Goal: Task Accomplishment & Management: Complete application form

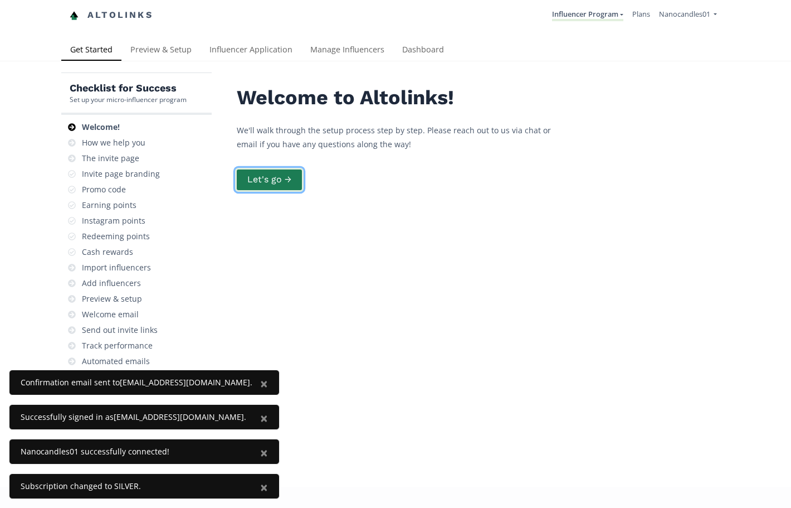
click at [280, 181] on button "Let's go →" at bounding box center [269, 180] width 69 height 24
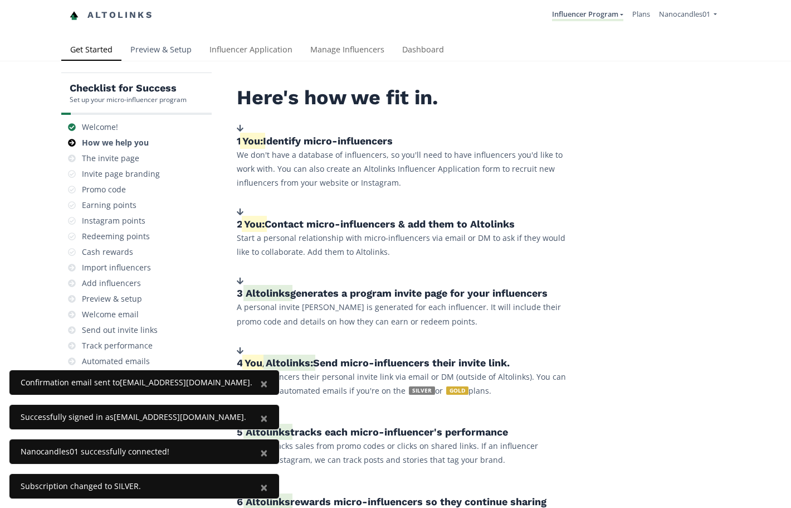
click at [177, 50] on link "Preview & Setup" at bounding box center [160, 51] width 79 height 22
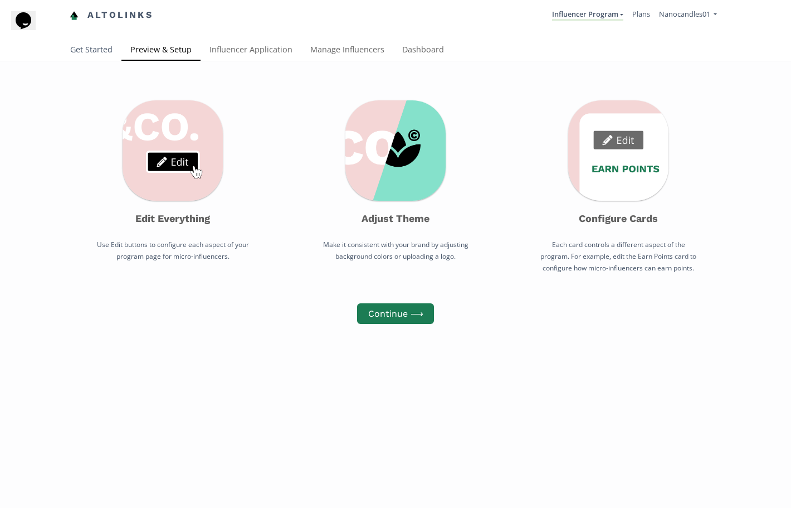
click at [88, 53] on link "Get Started" at bounding box center [91, 51] width 60 height 22
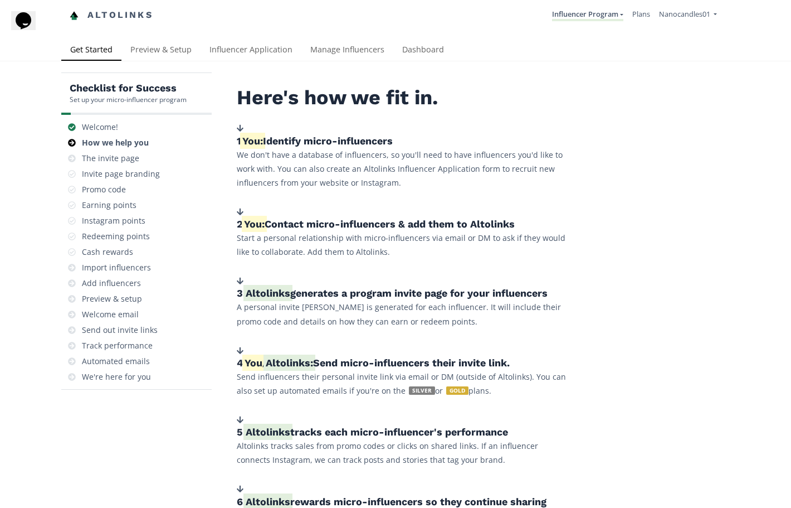
scroll to position [420, 0]
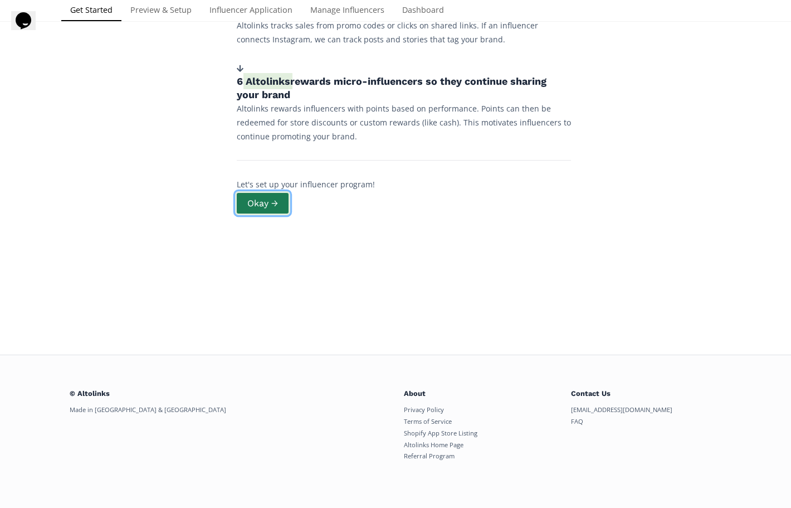
click at [275, 203] on button "Okay →" at bounding box center [262, 203] width 55 height 24
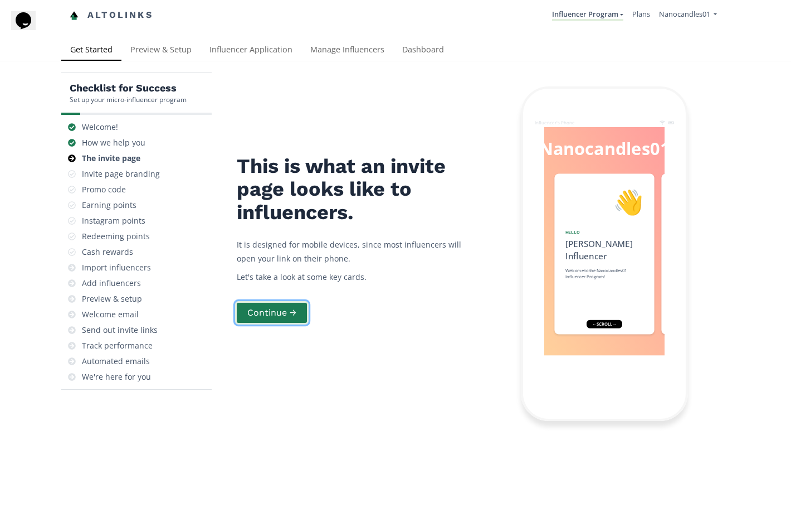
click at [270, 307] on button "Continue →" at bounding box center [272, 313] width 74 height 24
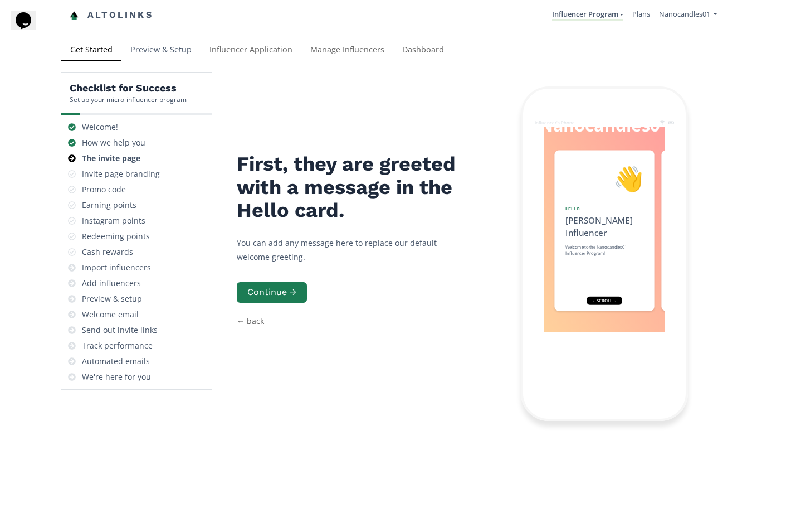
click at [158, 51] on link "Preview & Setup" at bounding box center [160, 51] width 79 height 22
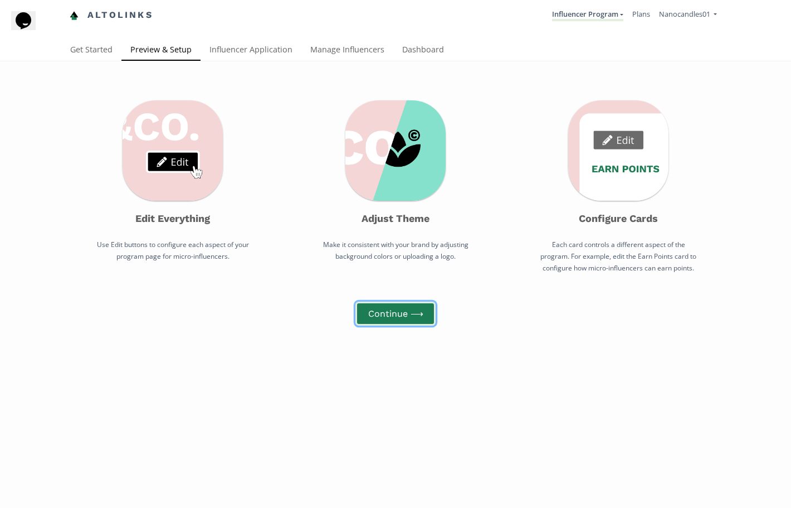
click at [398, 325] on button "Continue ⟶" at bounding box center [396, 314] width 80 height 24
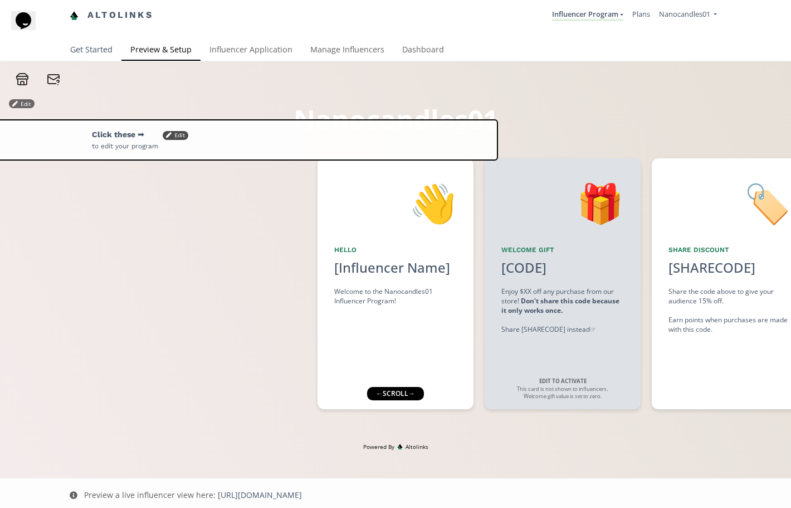
click at [90, 45] on link "Get Started" at bounding box center [91, 51] width 60 height 22
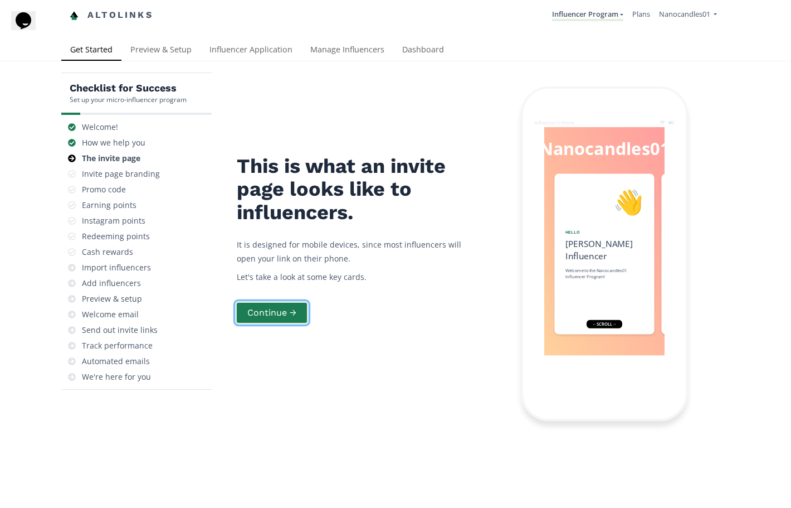
click at [274, 317] on button "Continue →" at bounding box center [272, 313] width 74 height 24
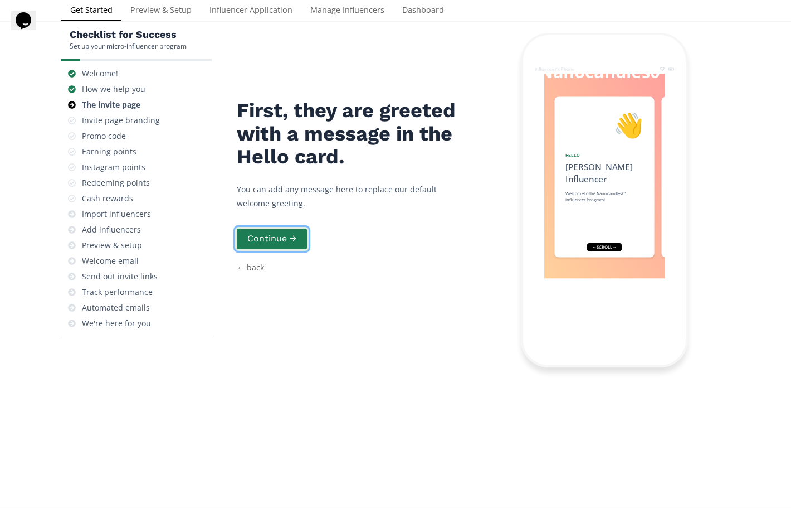
scroll to position [56, 0]
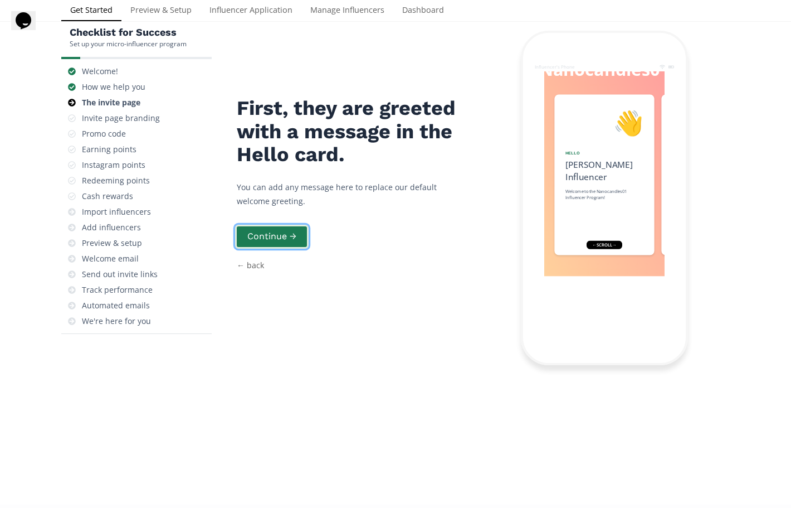
click at [284, 240] on button "Continue →" at bounding box center [272, 237] width 74 height 24
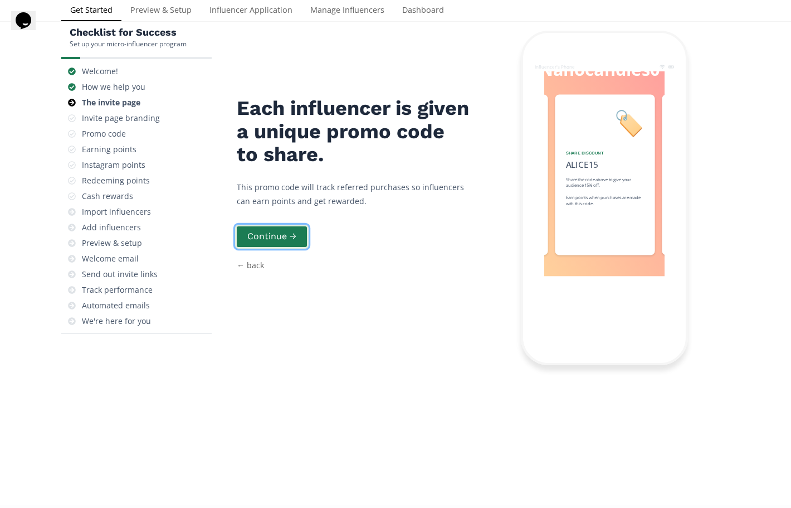
scroll to position [0, 167]
click at [284, 240] on button "Continue →" at bounding box center [272, 237] width 74 height 24
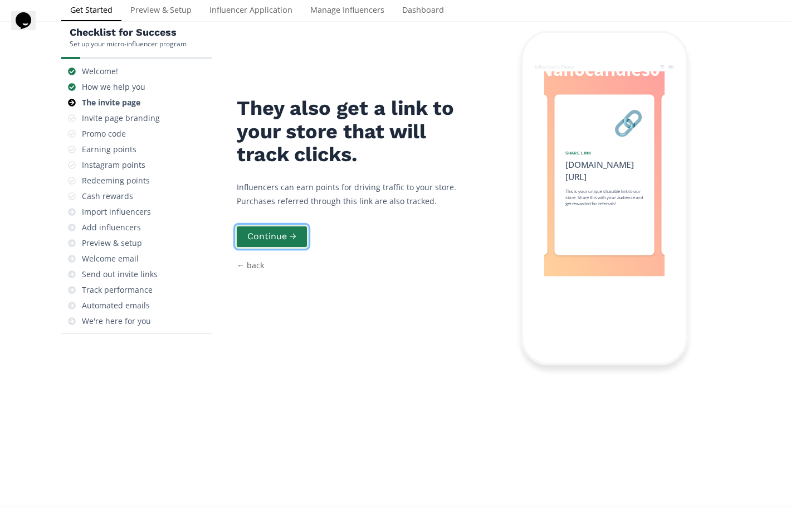
click at [284, 240] on button "Continue →" at bounding box center [272, 237] width 74 height 24
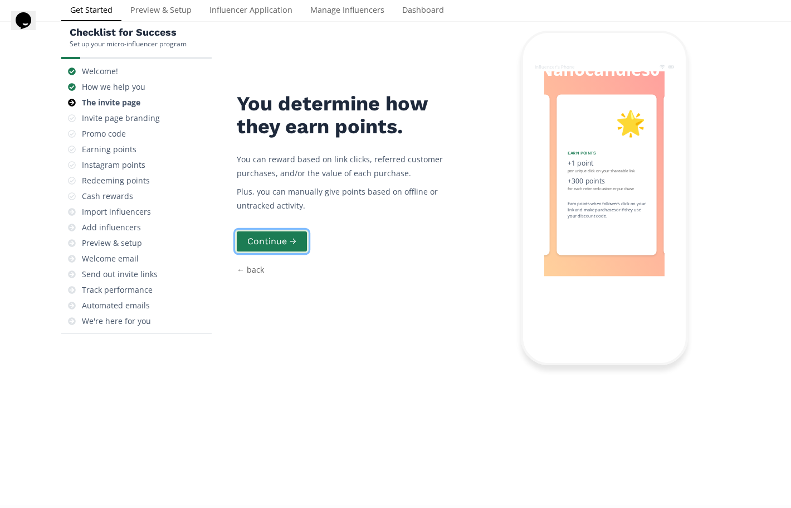
scroll to position [0, 502]
click at [284, 240] on button "Continue →" at bounding box center [272, 242] width 74 height 24
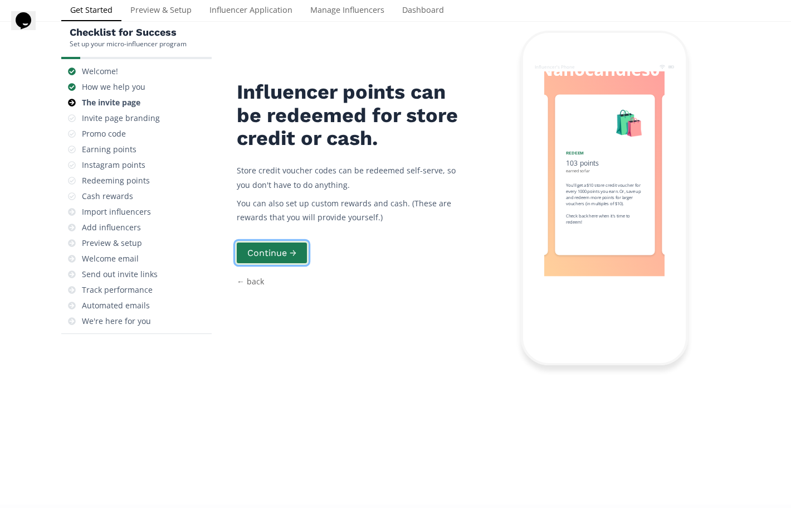
scroll to position [0, 669]
click at [284, 240] on div "Influencer points can be redeemed for store credit or cash. Store credit vouche…" at bounding box center [354, 198] width 234 height 334
click at [276, 249] on button "Continue →" at bounding box center [272, 253] width 74 height 24
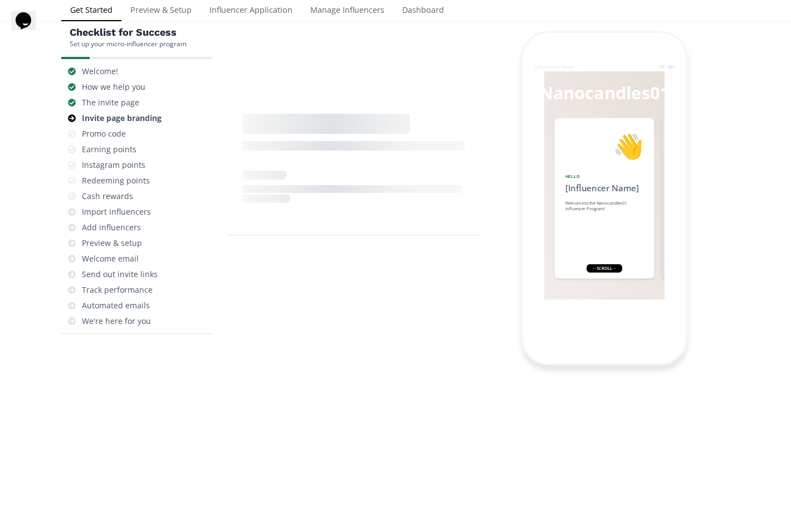
scroll to position [45, 0]
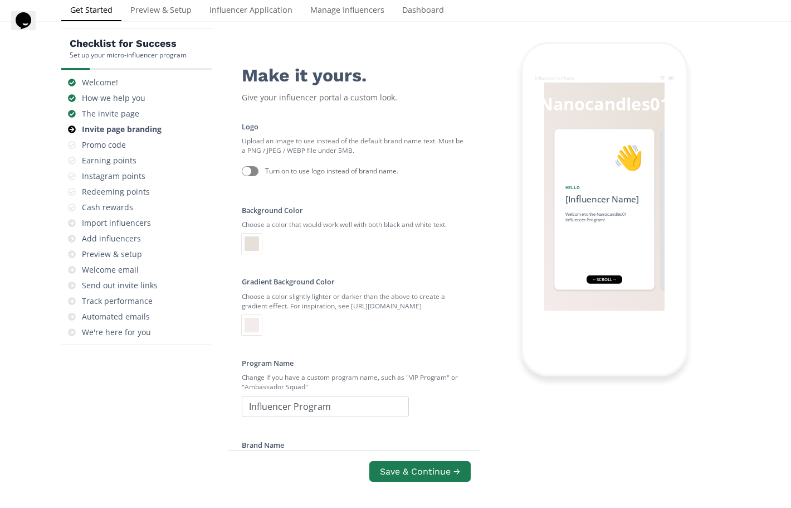
click at [252, 168] on div at bounding box center [250, 171] width 17 height 10
checkbox input "true"
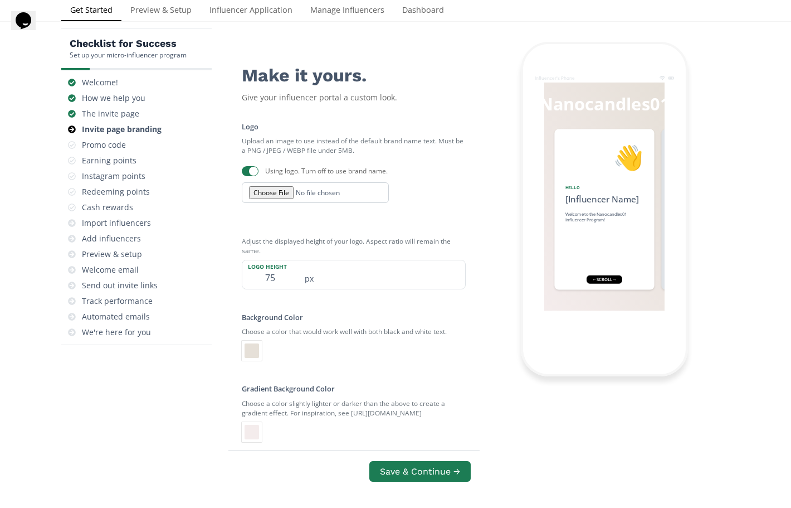
click at [278, 190] on input "file" at bounding box center [315, 192] width 147 height 21
type input "C:\fakepath\download (14).jpeg"
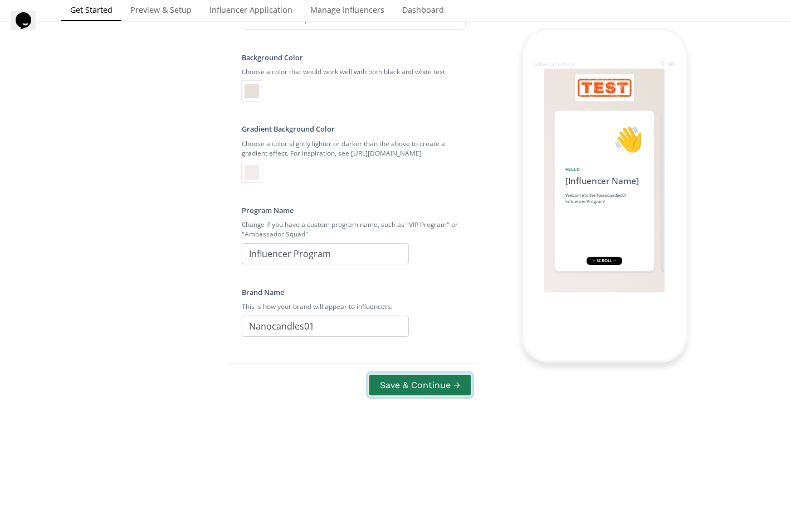
click at [422, 376] on button "Save & Continue →" at bounding box center [420, 385] width 105 height 24
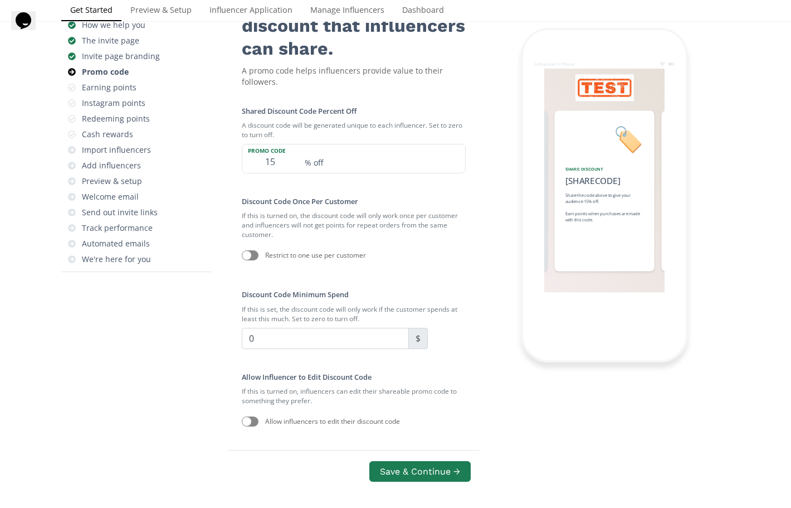
scroll to position [118, 0]
click at [258, 252] on div at bounding box center [250, 255] width 17 height 10
checkbox input "true"
click at [375, 335] on input "0" at bounding box center [325, 337] width 167 height 21
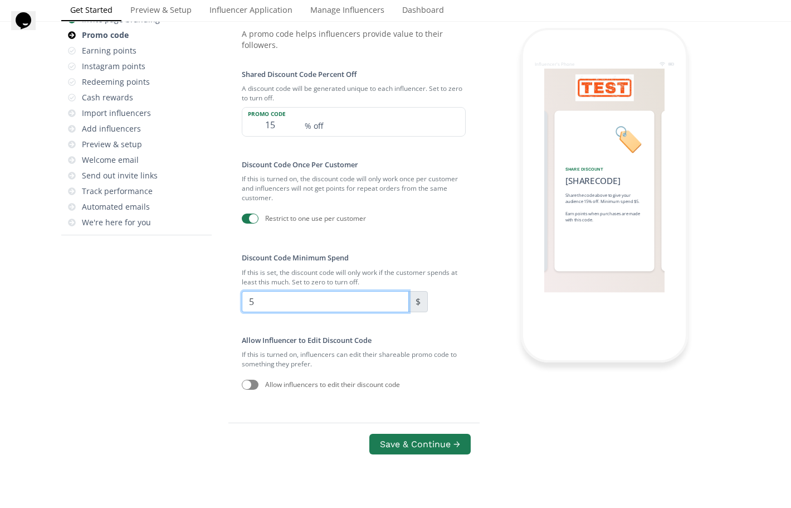
scroll to position [196, 0]
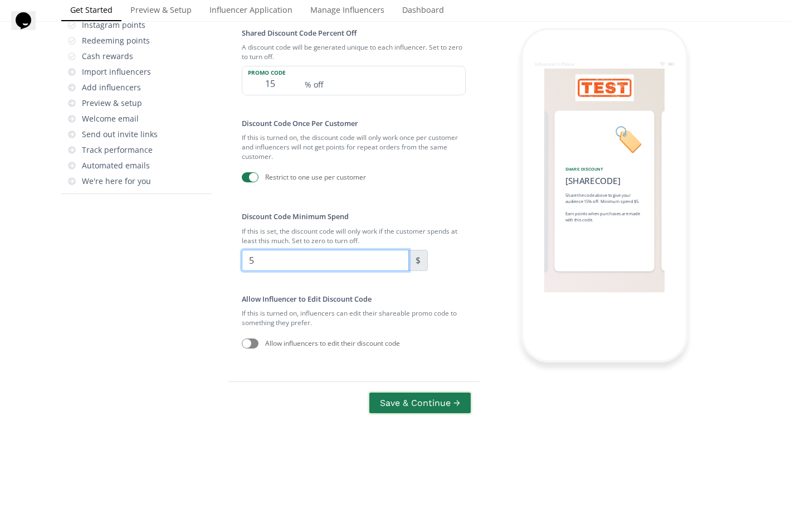
type input "5"
click at [401, 397] on button "Save & Continue →" at bounding box center [420, 403] width 105 height 24
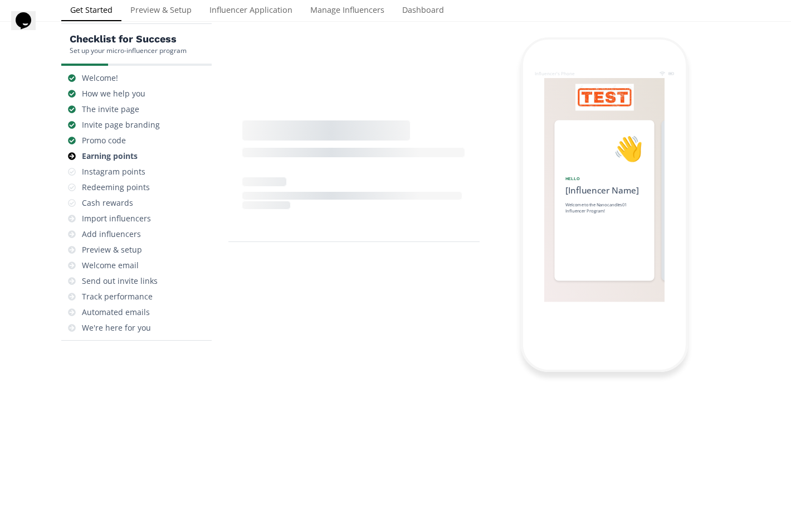
scroll to position [45, 0]
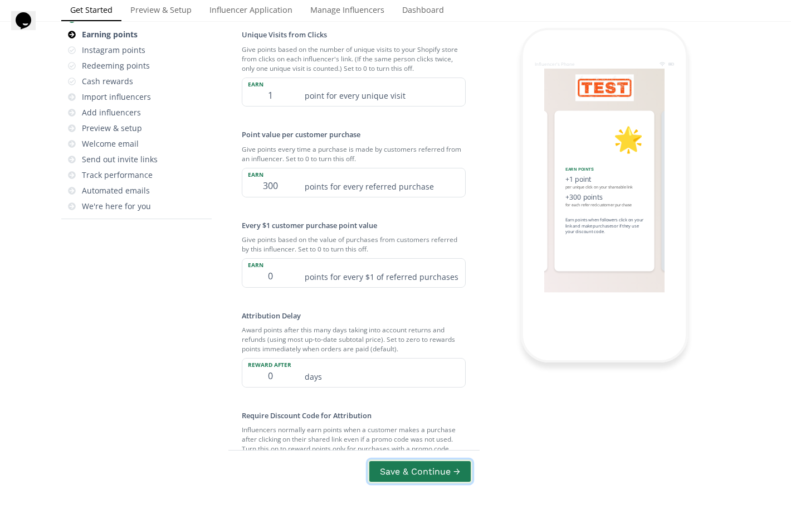
click at [407, 473] on button "Save & Continue →" at bounding box center [420, 471] width 105 height 24
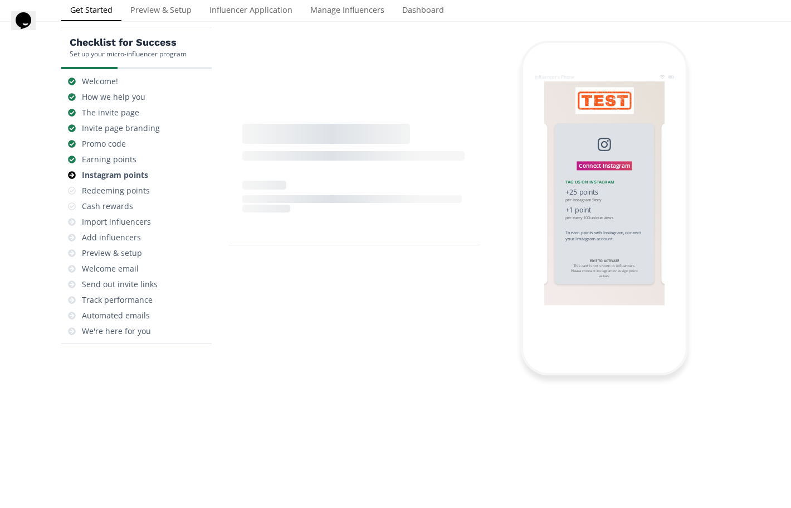
scroll to position [45, 0]
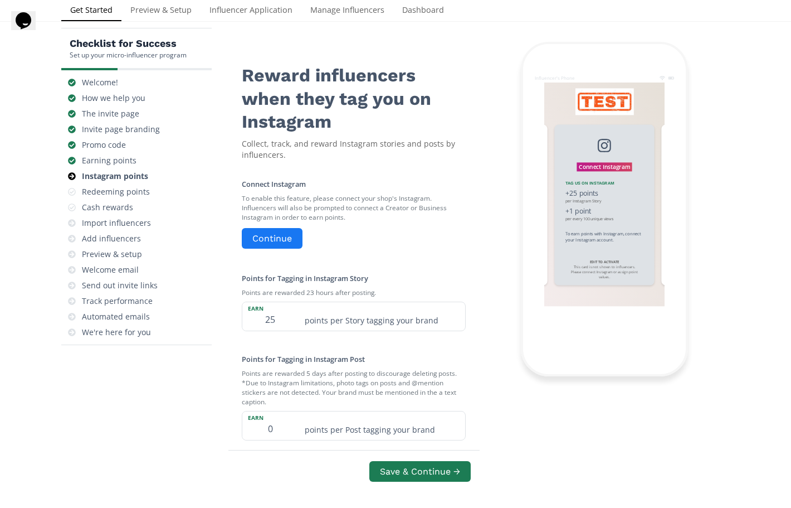
click at [278, 252] on div "Connect Instagram To enable this feature, please connect your shop's Instagram.…" at bounding box center [354, 357] width 251 height 384
click at [282, 241] on button "Continue" at bounding box center [272, 238] width 64 height 24
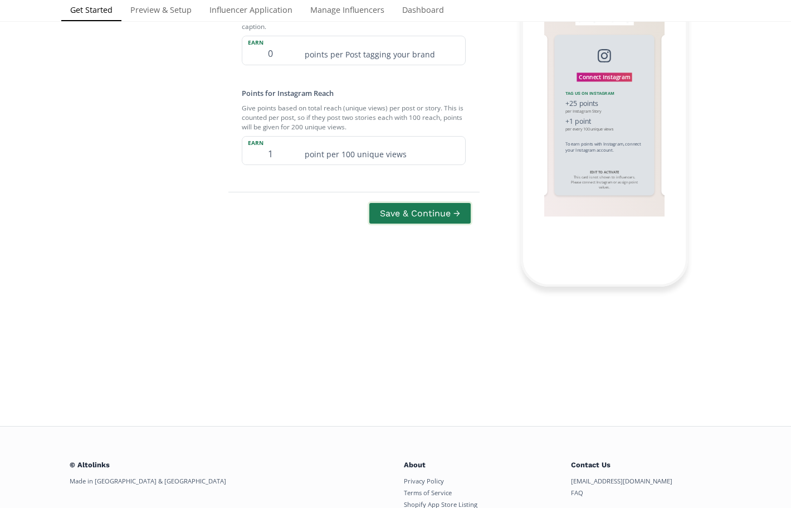
scroll to position [489, 0]
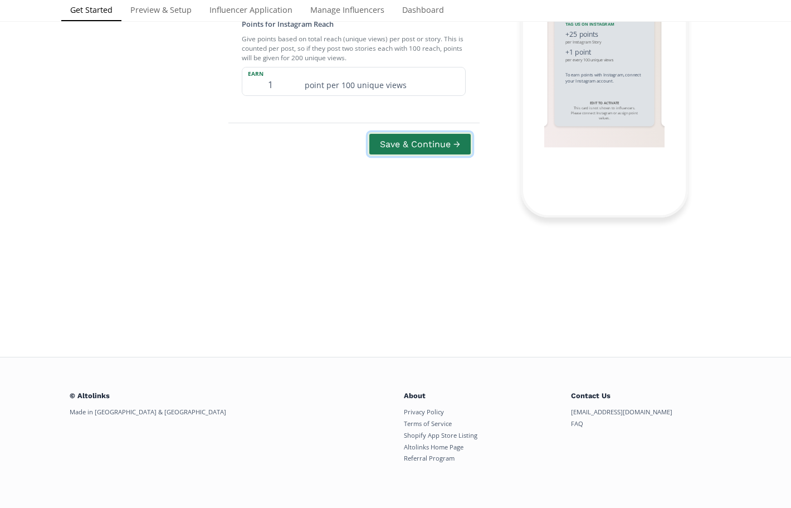
click at [414, 132] on button "Save & Continue →" at bounding box center [420, 144] width 105 height 24
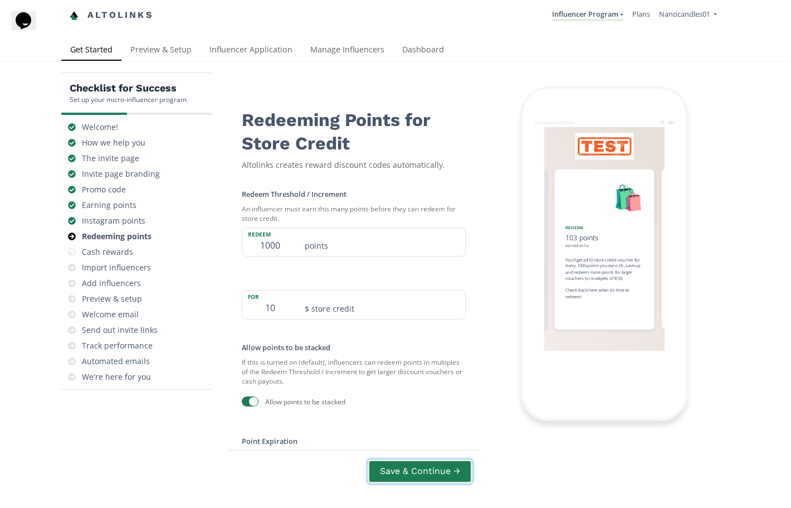
click at [420, 473] on button "Save & Continue →" at bounding box center [420, 471] width 105 height 24
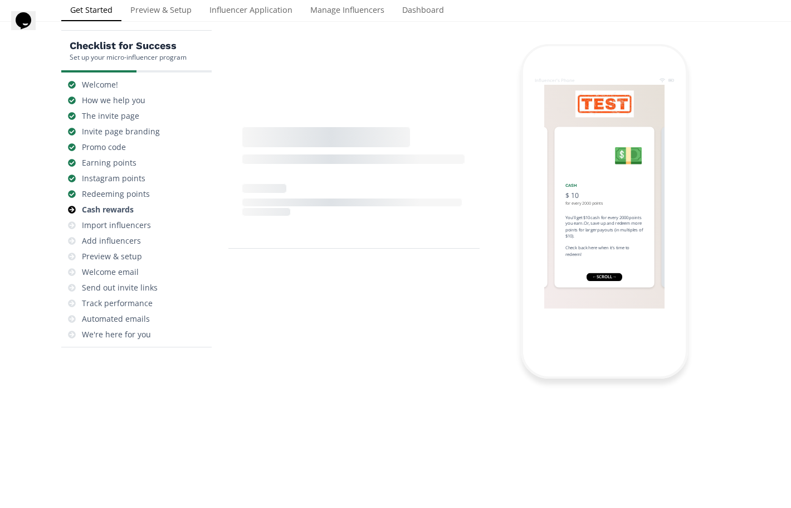
scroll to position [45, 0]
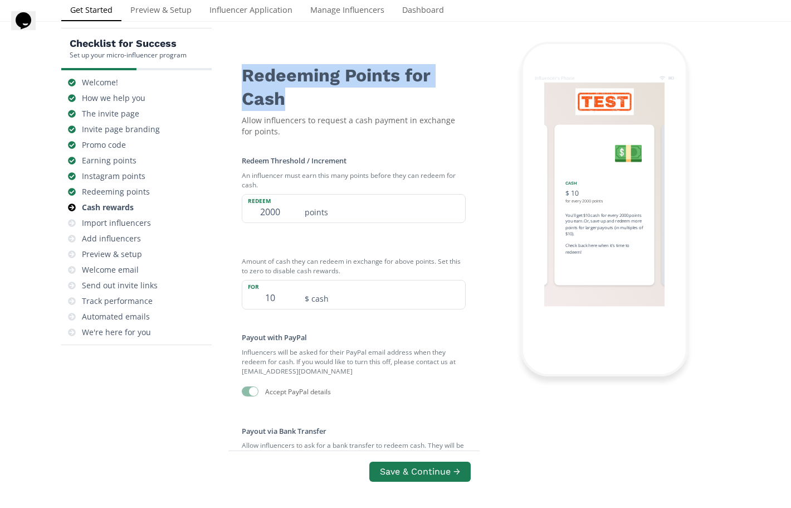
drag, startPoint x: 234, startPoint y: 79, endPoint x: 302, endPoint y: 99, distance: 70.5
click at [302, 99] on div "Redeeming Points for Cash Allow influencers to request a cash payment in exchan…" at bounding box center [354, 92] width 251 height 100
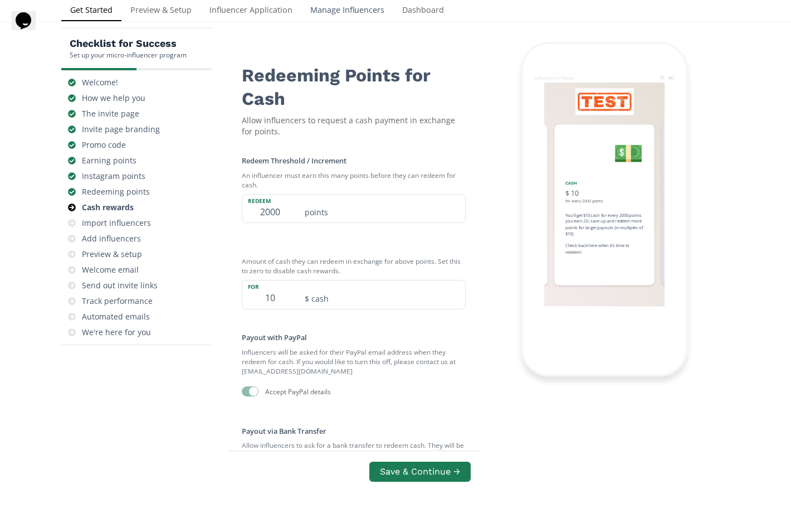
click at [358, 14] on link "Manage Influencers" at bounding box center [348, 11] width 92 height 22
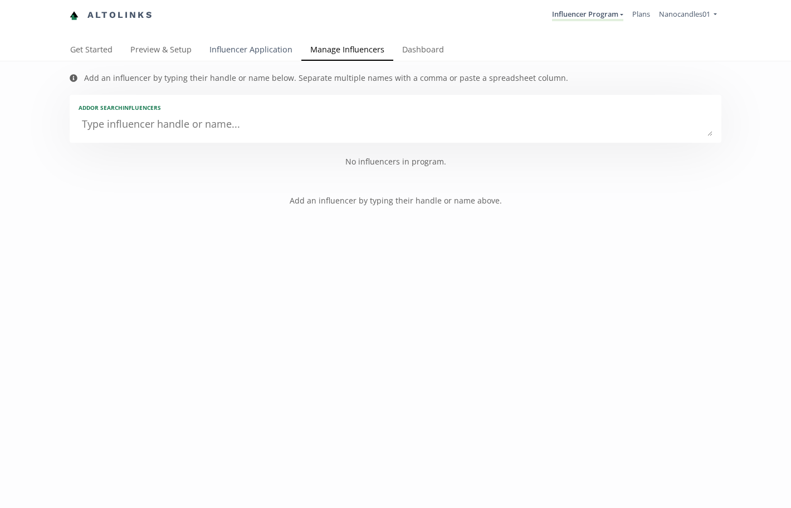
click at [230, 54] on link "Influencer Application" at bounding box center [251, 51] width 101 height 22
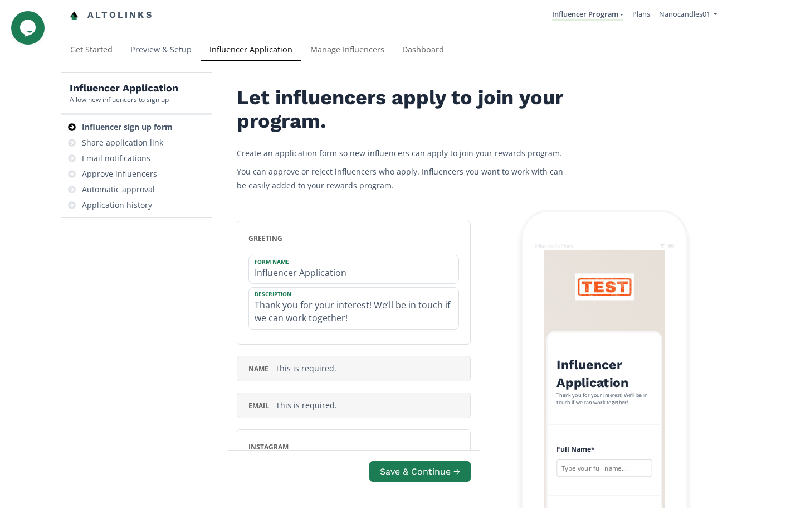
click at [176, 48] on link "Preview & Setup" at bounding box center [160, 51] width 79 height 22
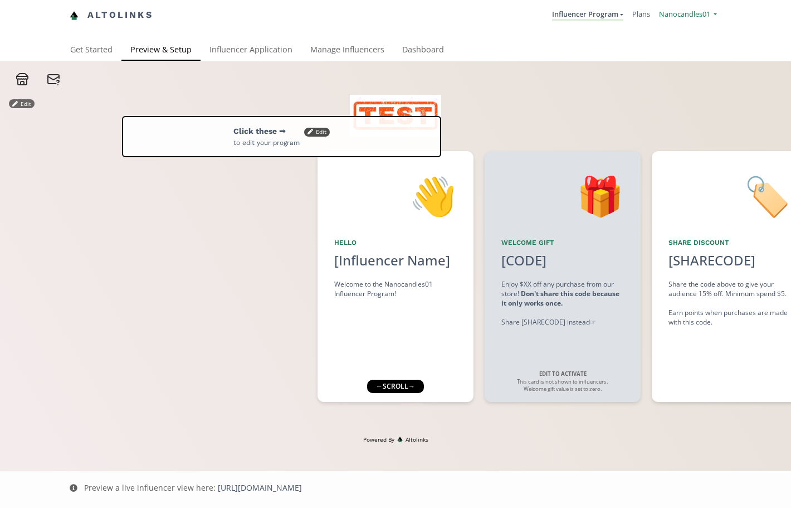
click at [713, 16] on link "Nanocandles01" at bounding box center [688, 15] width 58 height 13
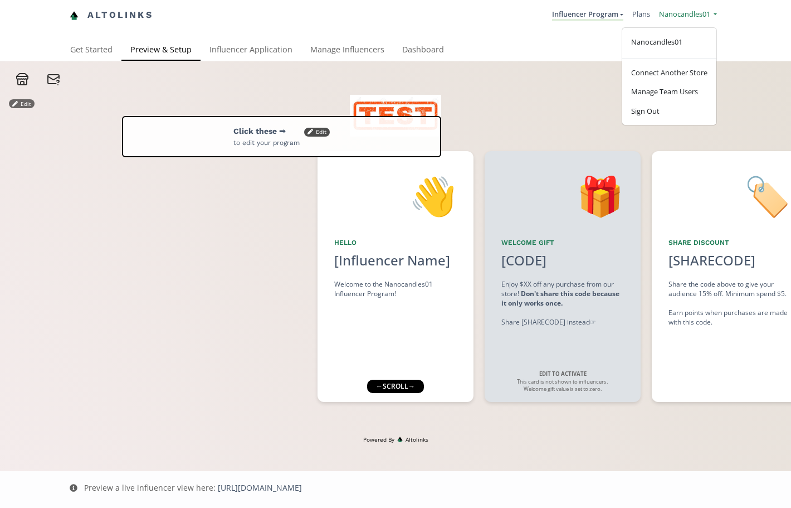
click at [713, 16] on link "Nanocandles01" at bounding box center [688, 15] width 58 height 13
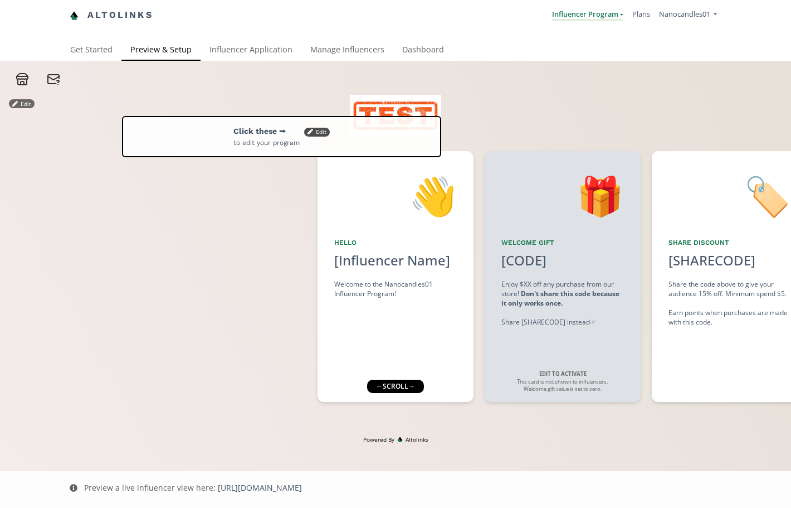
click at [601, 17] on link "Influencer Program" at bounding box center [587, 15] width 71 height 12
click at [584, 76] on link "Create another program" at bounding box center [573, 72] width 99 height 19
click at [394, 386] on div "← scroll →" at bounding box center [395, 386] width 57 height 13
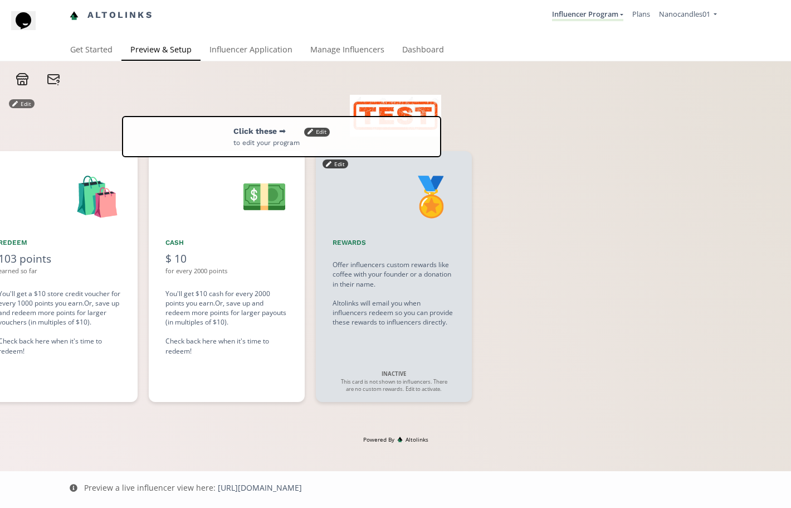
scroll to position [0, 1338]
click at [526, 321] on div at bounding box center [644, 276] width 318 height 251
click at [414, 304] on div "Offer influencers custom rewards like coffee with your founder or a donation in…" at bounding box center [395, 293] width 123 height 67
click at [257, 144] on small "to edit your program" at bounding box center [267, 143] width 66 height 8
click at [85, 54] on link "Get Started" at bounding box center [91, 51] width 60 height 22
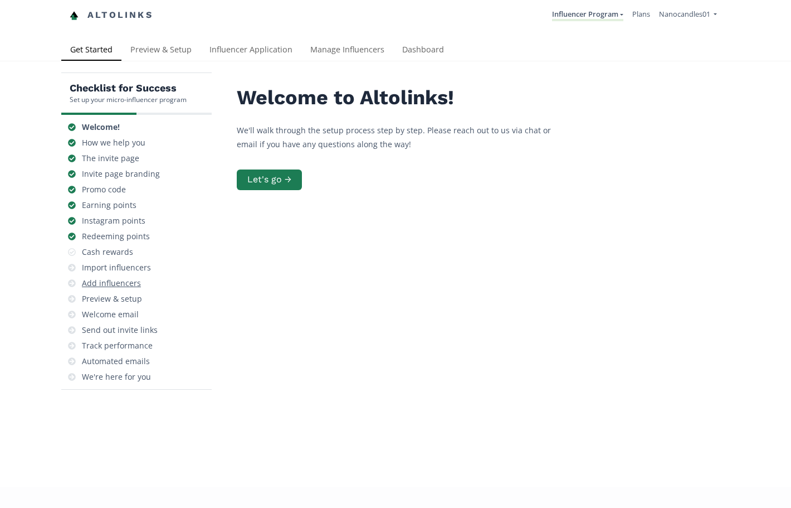
drag, startPoint x: 111, startPoint y: 251, endPoint x: 121, endPoint y: 277, distance: 27.5
click at [111, 252] on div "Cash rewards" at bounding box center [107, 251] width 51 height 11
click at [104, 247] on div "Cash rewards" at bounding box center [107, 251] width 51 height 11
click at [113, 239] on div "Redeeming points" at bounding box center [116, 236] width 68 height 11
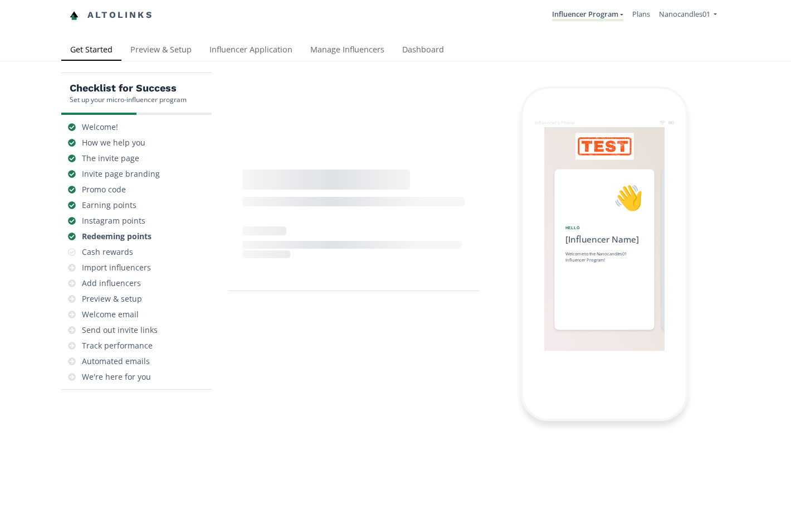
scroll to position [0, 1003]
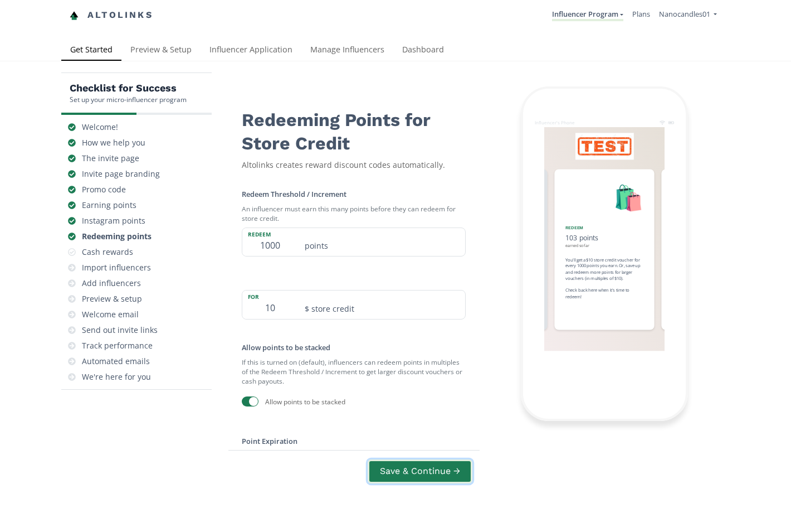
click at [438, 468] on button "Save & Continue →" at bounding box center [420, 471] width 105 height 24
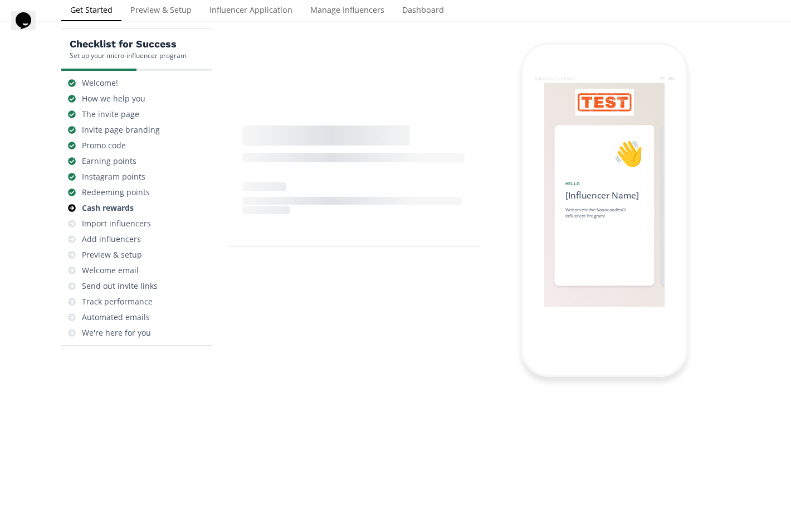
scroll to position [0, 1170]
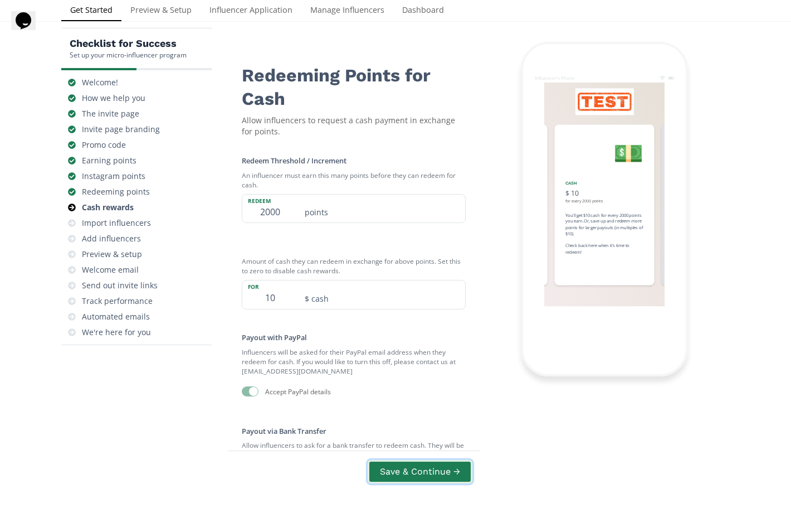
click at [427, 472] on button "Save & Continue →" at bounding box center [420, 471] width 105 height 24
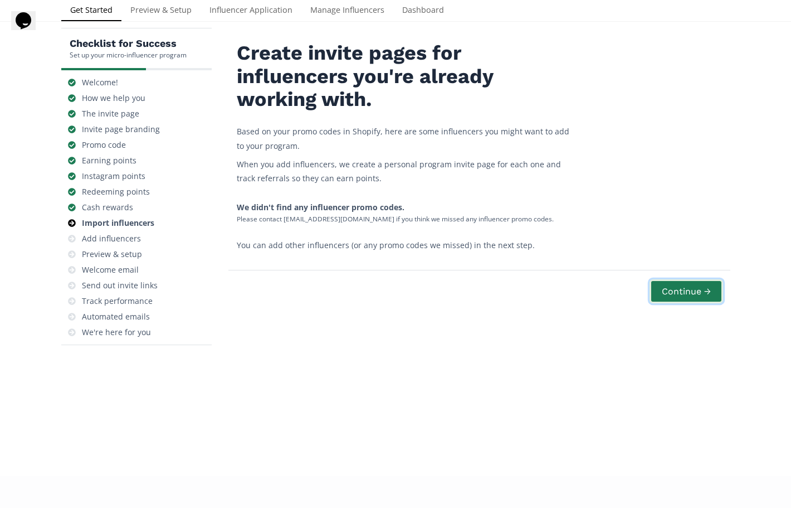
click at [711, 299] on button "Continue →" at bounding box center [687, 291] width 74 height 24
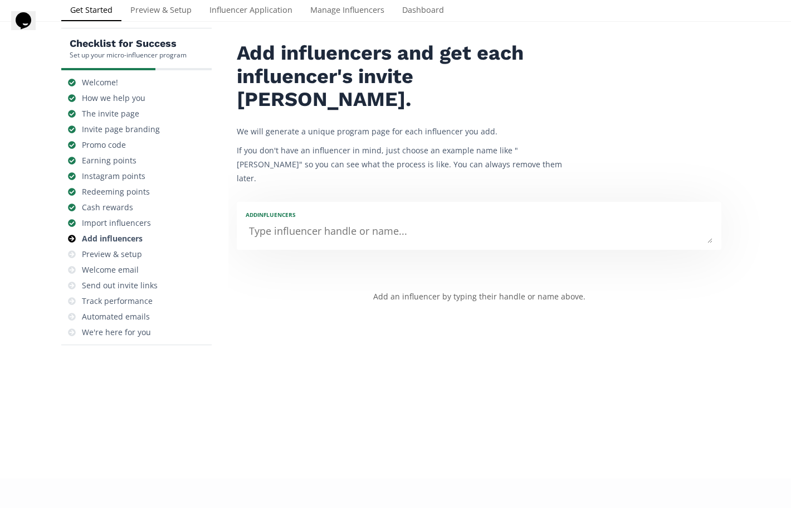
click at [337, 221] on textarea at bounding box center [479, 232] width 467 height 22
click at [331, 221] on textarea at bounding box center [479, 232] width 467 height 22
paste textarea "@devwindsor"
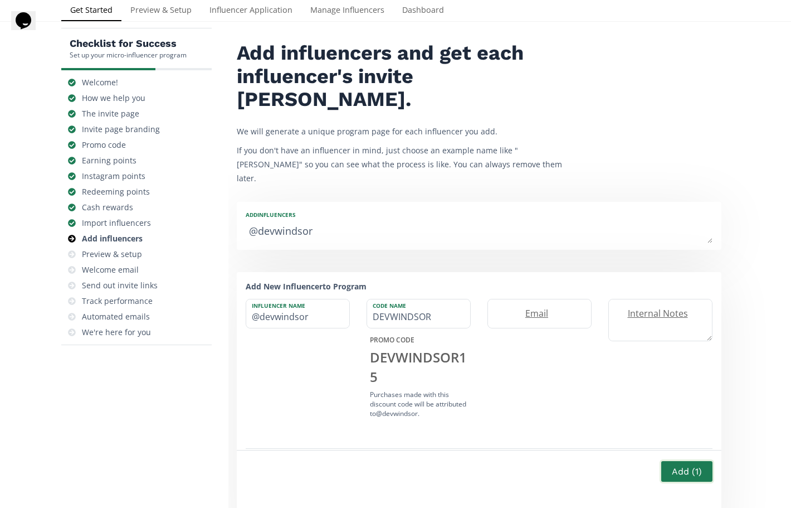
type textarea "@devwindsor"
click at [699, 459] on button "Add ( 1 )" at bounding box center [687, 471] width 55 height 24
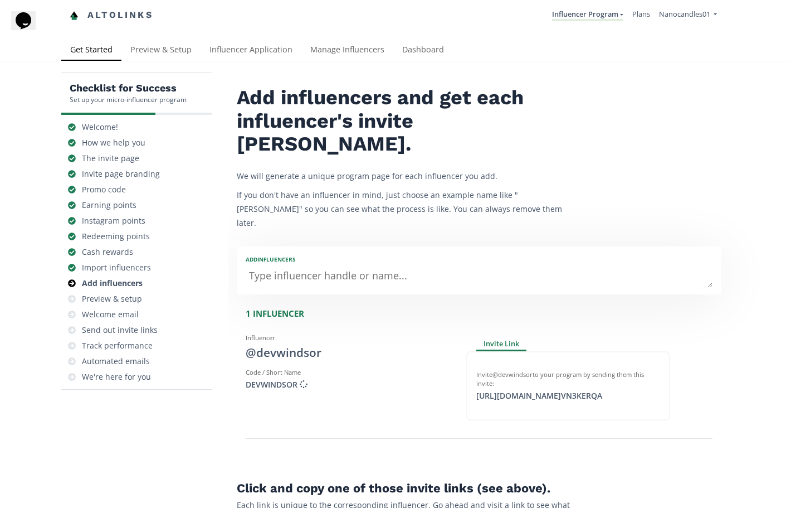
click at [417, 265] on textarea at bounding box center [479, 276] width 467 height 22
paste textarea "@shutthekaleup"
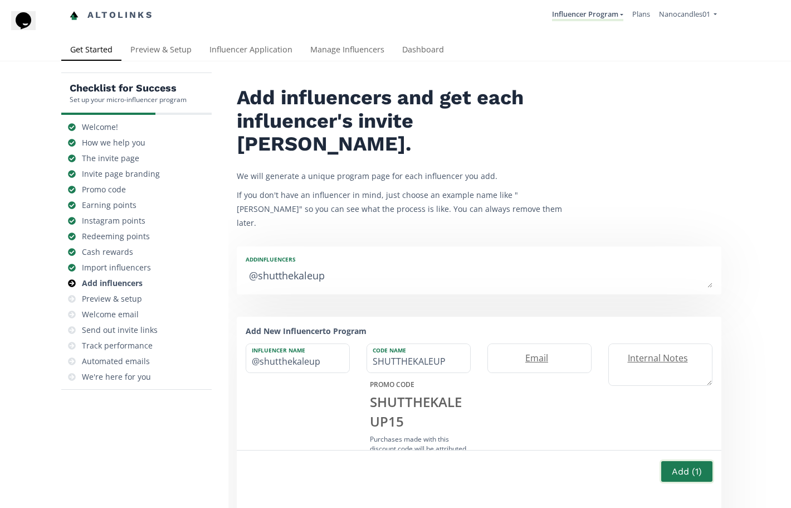
type textarea "@shutthekaleup"
click at [682, 477] on button "Add ( 1 )" at bounding box center [687, 471] width 55 height 24
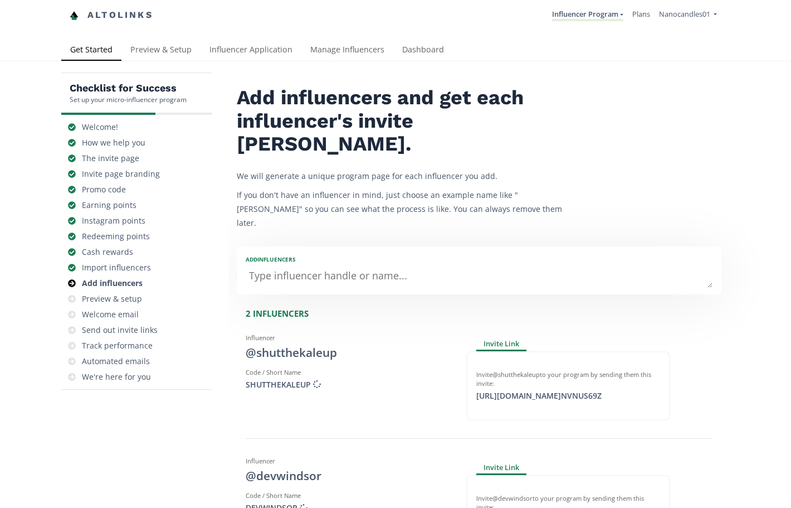
click at [304, 265] on textarea at bounding box center [479, 276] width 467 height 22
paste textarea "@alyssalynch"
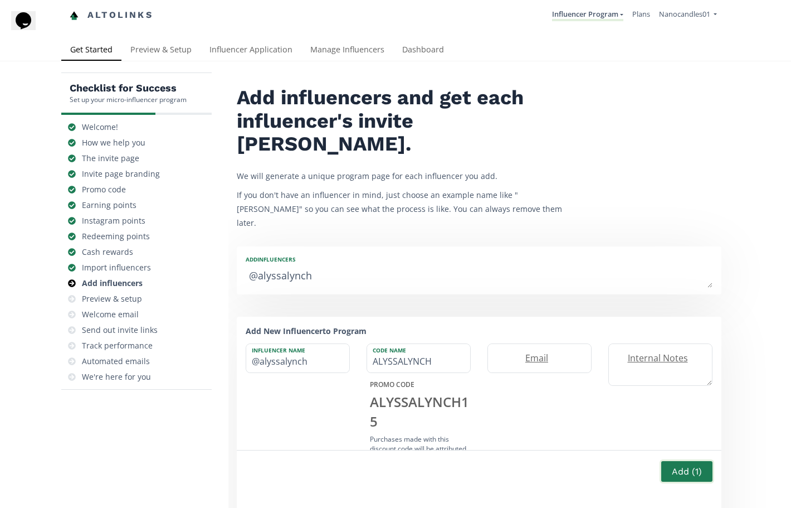
type textarea "@alyssalynch"
click at [681, 478] on button "Add ( 1 )" at bounding box center [687, 471] width 55 height 24
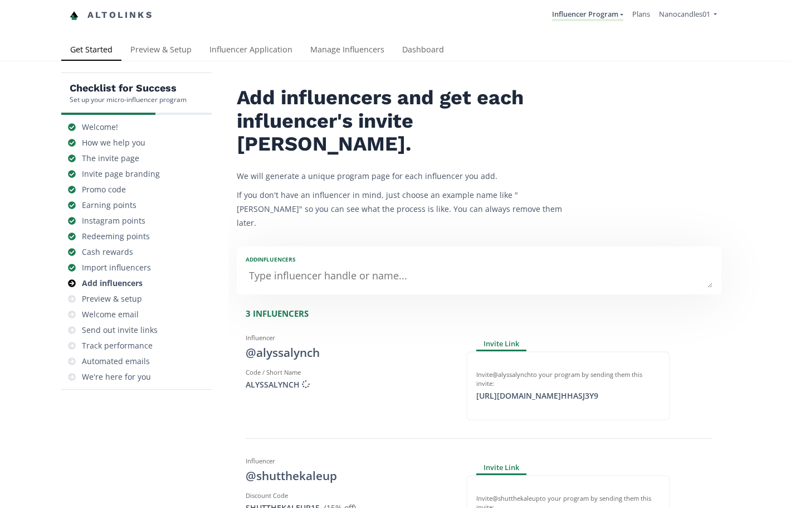
click at [356, 265] on textarea at bounding box center [479, 276] width 467 height 22
paste textarea "@caleyalyssa"
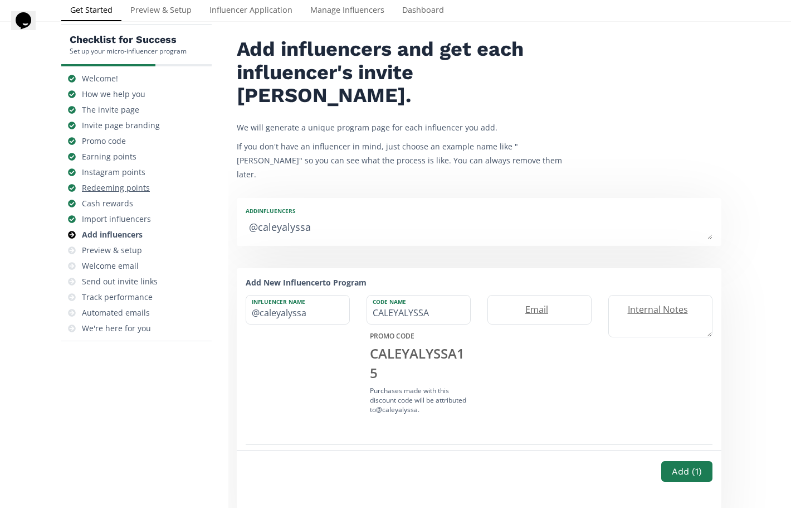
drag, startPoint x: 270, startPoint y: 192, endPoint x: 196, endPoint y: 192, distance: 74.1
click at [196, 192] on div "Checklist for Success Set up your micro-influencer program Welcome! How we help…" at bounding box center [395, 353] width 669 height 658
type textarea "@caleyalyssa"
click at [307, 338] on div "Influencer Name @caleyalyssa" at bounding box center [297, 356] width 121 height 123
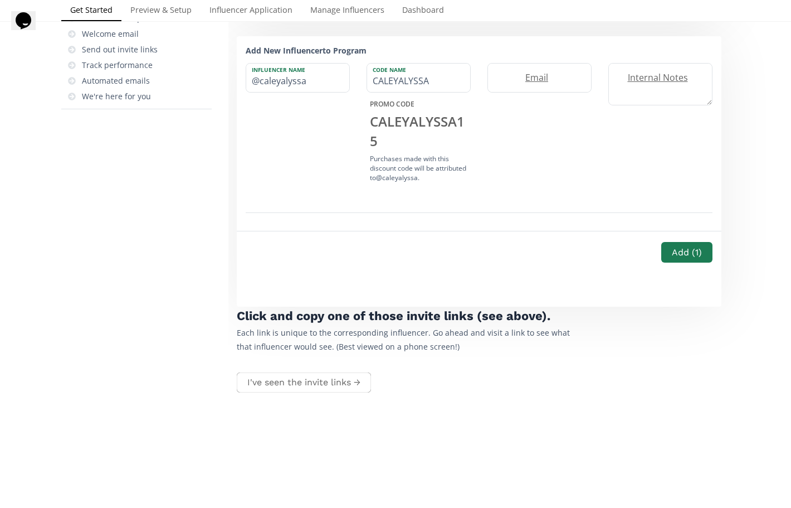
scroll to position [281, 0]
click at [676, 239] on button "Add ( 1 )" at bounding box center [687, 251] width 55 height 24
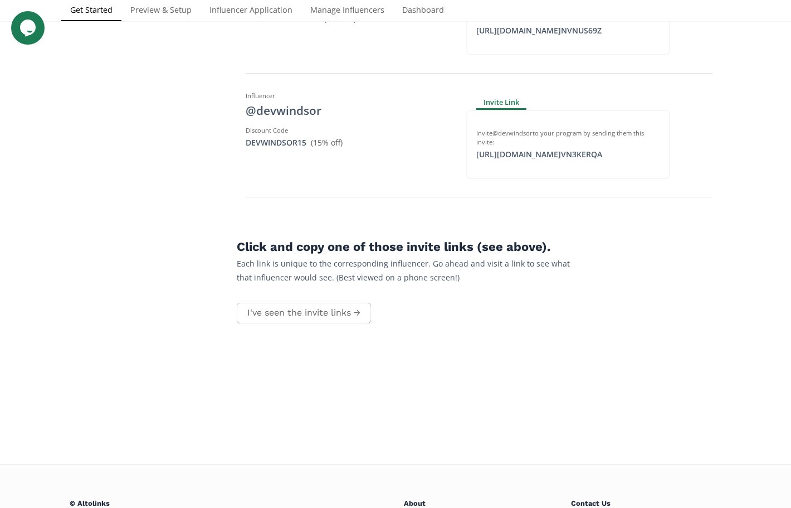
scroll to position [618, 0]
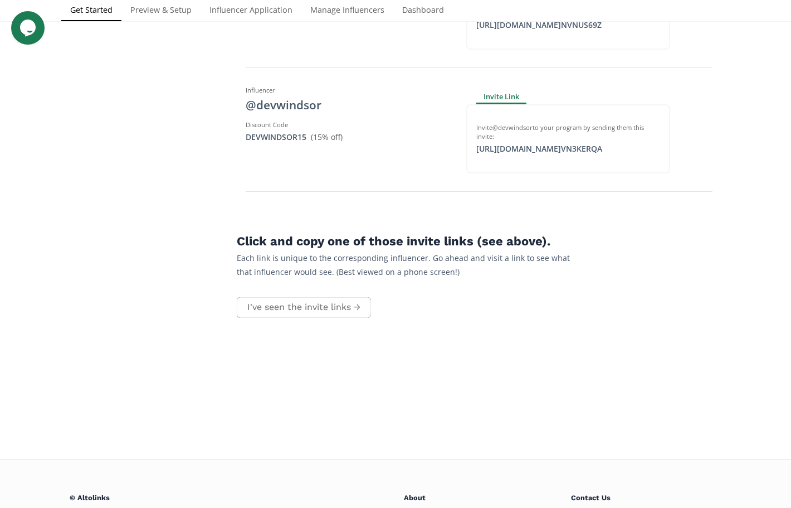
click at [305, 295] on button "I've seen the invite links →" at bounding box center [304, 307] width 138 height 24
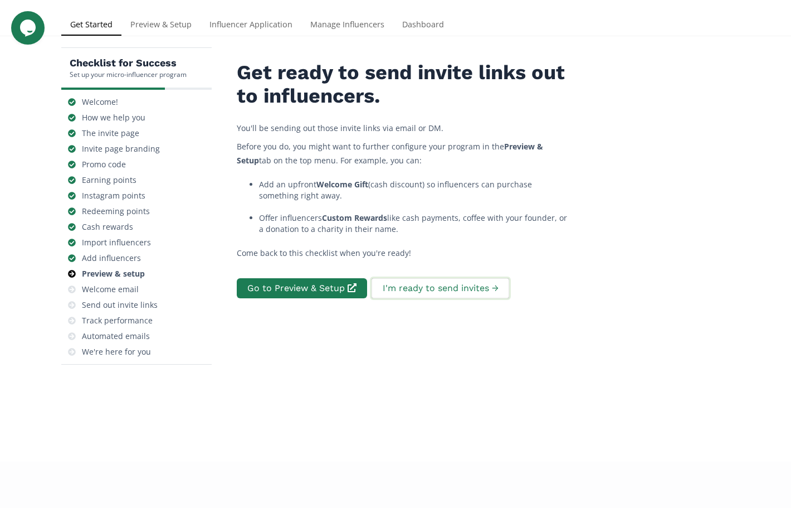
scroll to position [21, 0]
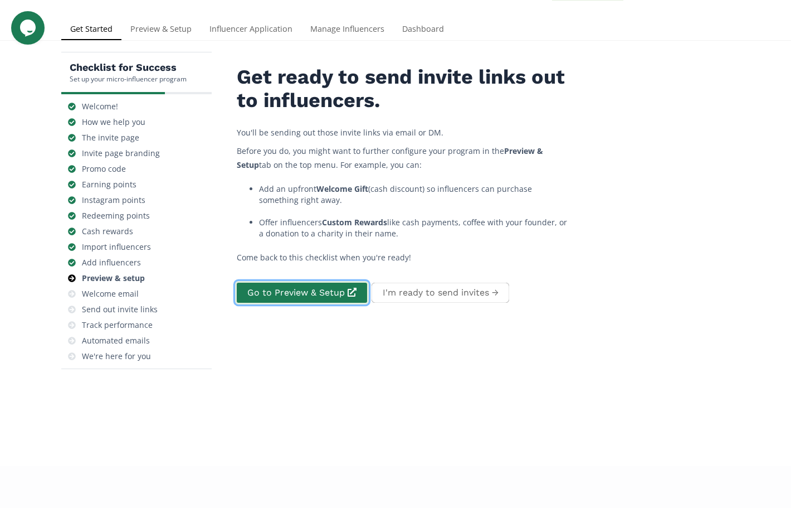
click at [333, 290] on link "Go to Preview & Setup" at bounding box center [302, 293] width 134 height 24
click at [421, 296] on button "I'm ready to send invites →" at bounding box center [440, 293] width 140 height 24
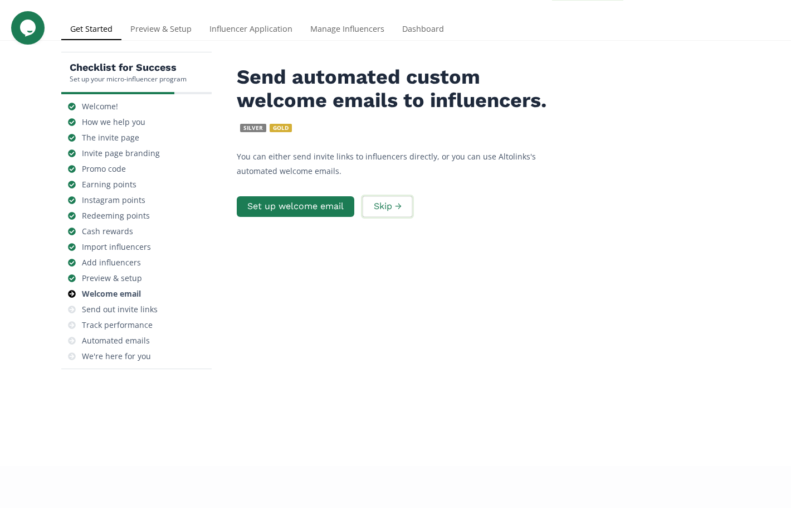
click at [395, 218] on button "Skip →" at bounding box center [387, 207] width 52 height 24
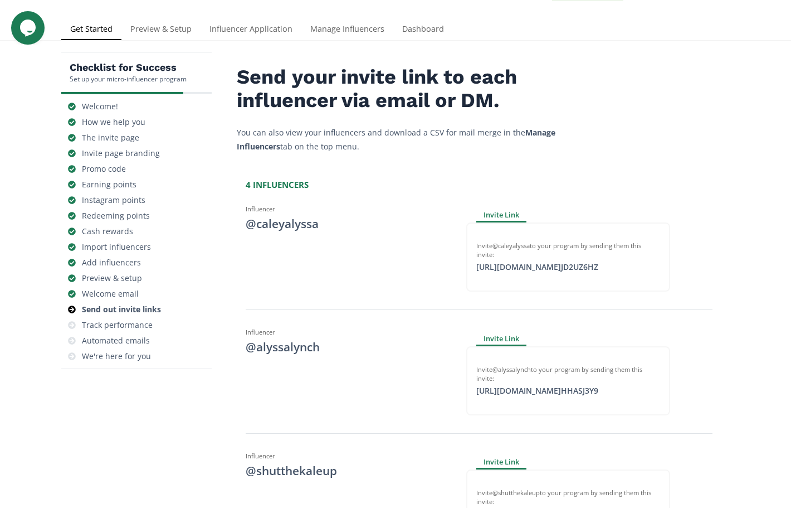
scroll to position [550, 0]
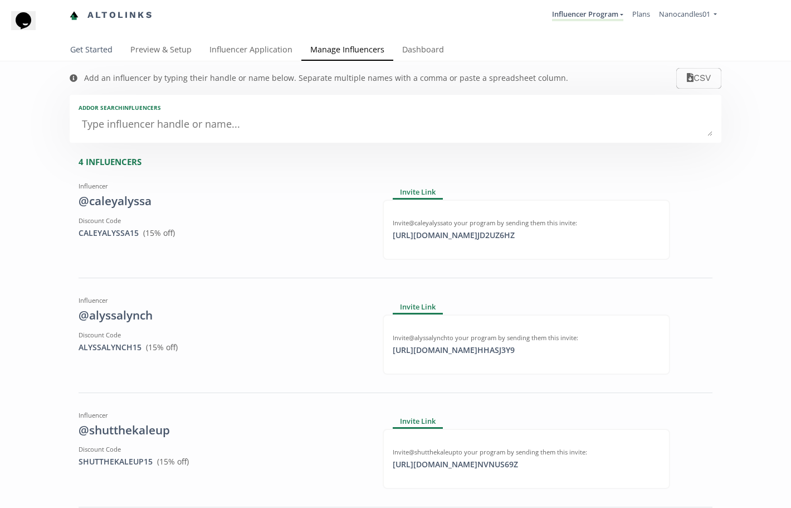
click at [106, 49] on link "Get Started" at bounding box center [91, 51] width 60 height 22
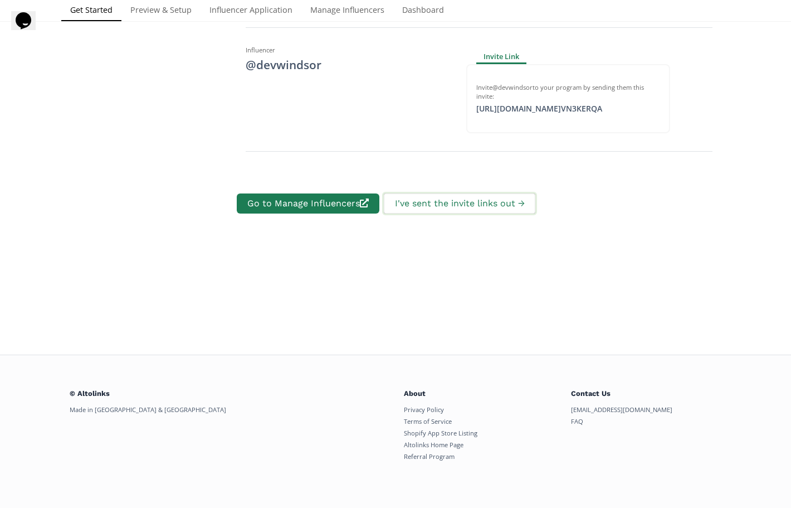
click at [465, 201] on button "I've sent the invite links out →" at bounding box center [459, 204] width 154 height 24
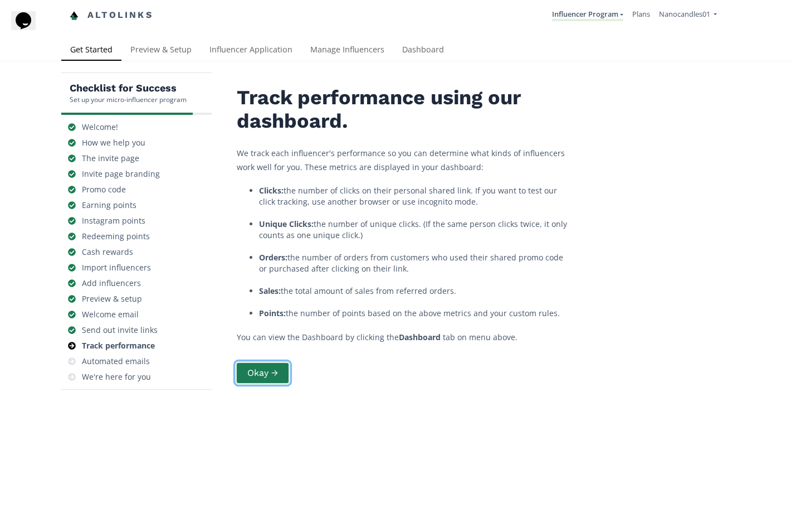
click at [269, 370] on button "Okay →" at bounding box center [262, 373] width 55 height 24
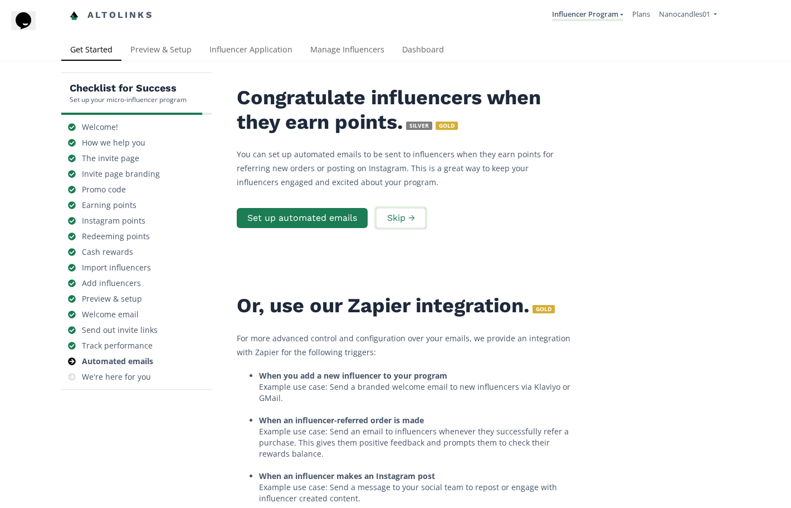
click at [410, 221] on button "Skip →" at bounding box center [401, 218] width 52 height 24
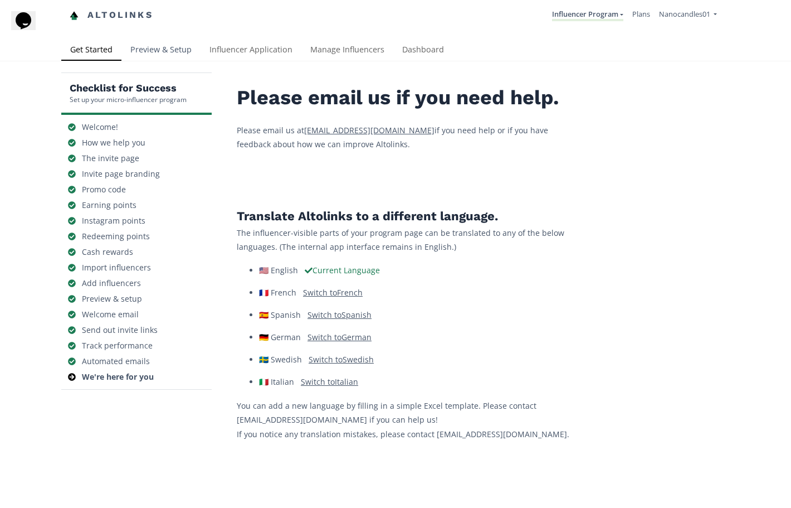
click at [138, 57] on link "Preview & Setup" at bounding box center [160, 51] width 79 height 22
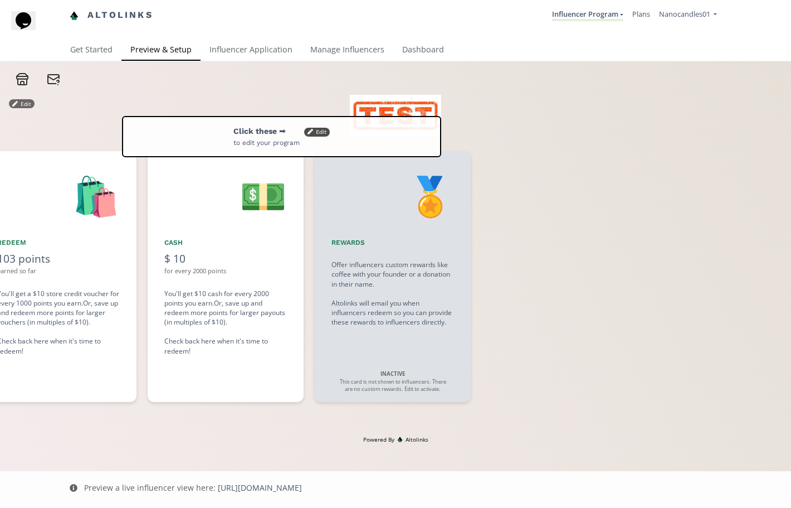
scroll to position [0, 1338]
click at [669, 22] on li "Nanocandles01 Nanocandles01 Connect Another Store Manage Team Users Sign Out" at bounding box center [688, 15] width 67 height 22
click at [673, 16] on span "Nanocandles01" at bounding box center [684, 14] width 51 height 10
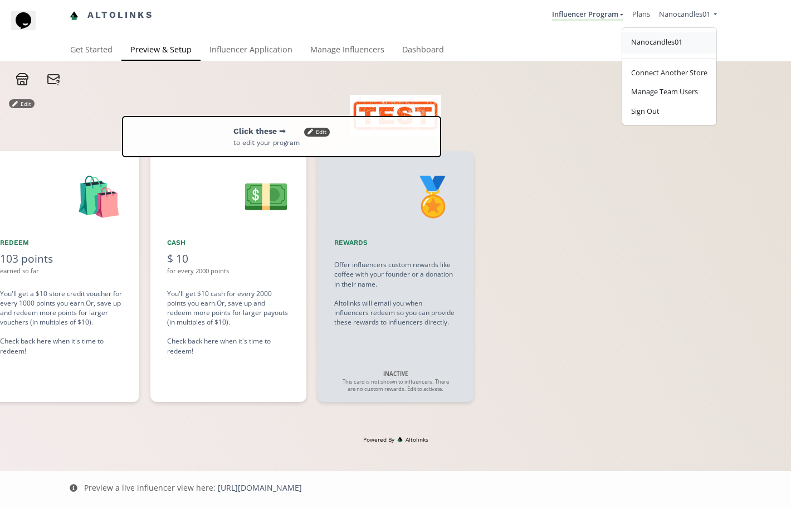
click at [682, 43] on span "Nanocandles01" at bounding box center [656, 42] width 51 height 10
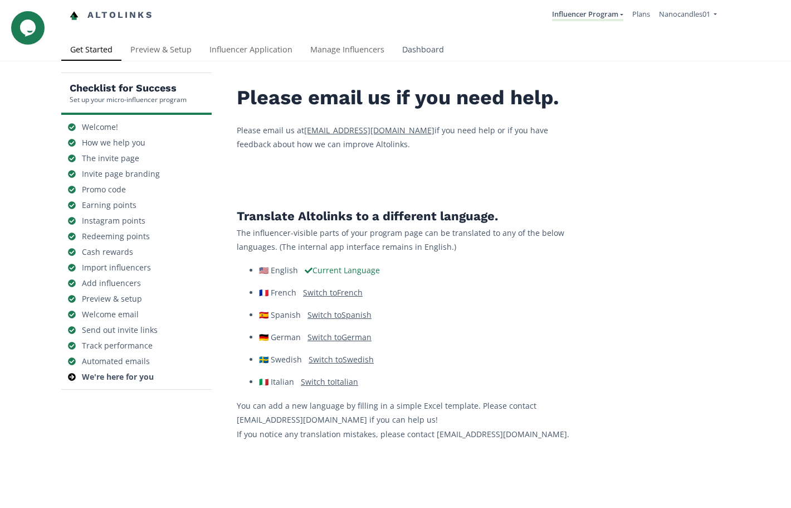
click at [398, 47] on link "Dashboard" at bounding box center [423, 51] width 60 height 22
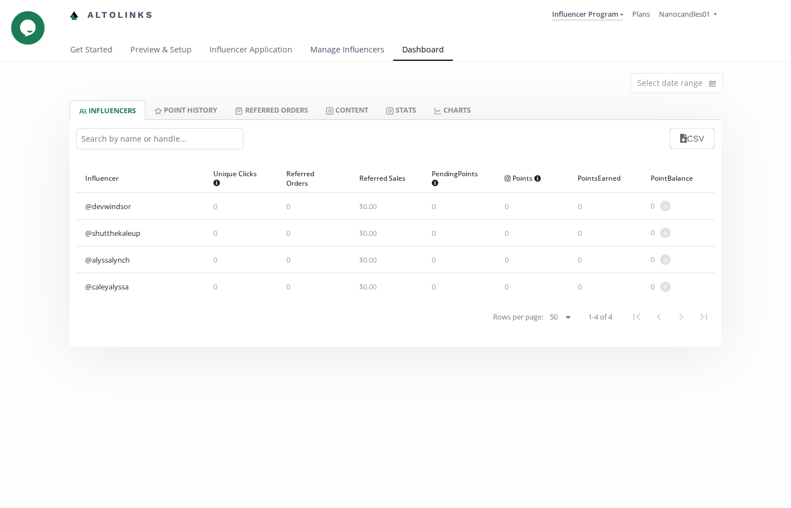
click at [351, 49] on link "Manage Influencers" at bounding box center [348, 51] width 92 height 22
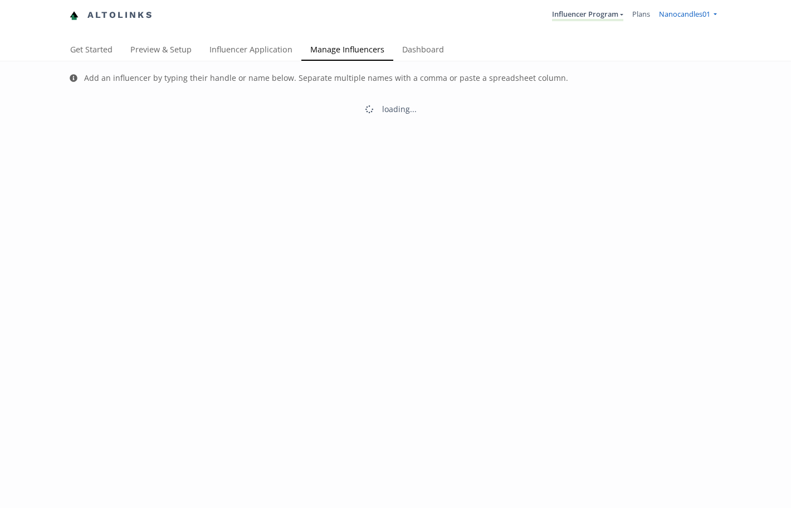
click at [704, 15] on span "Nanocandles01" at bounding box center [684, 14] width 51 height 10
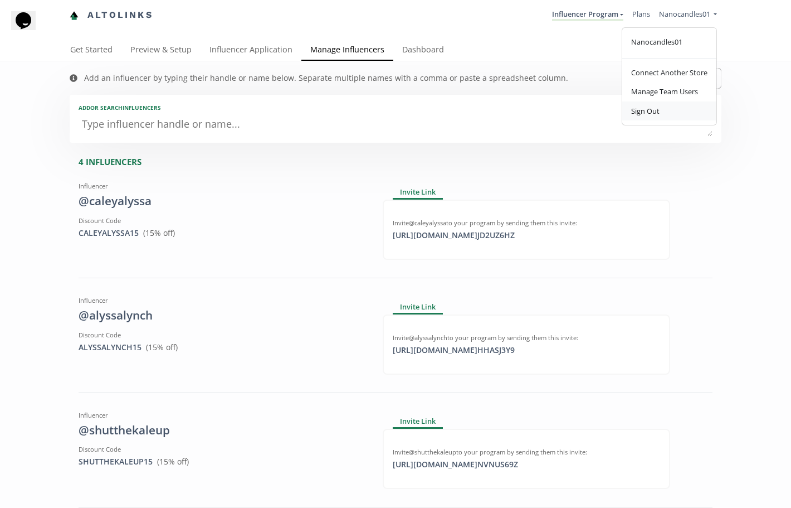
click at [686, 115] on link "Sign Out" at bounding box center [670, 110] width 94 height 19
